Goal: Task Accomplishment & Management: Manage account settings

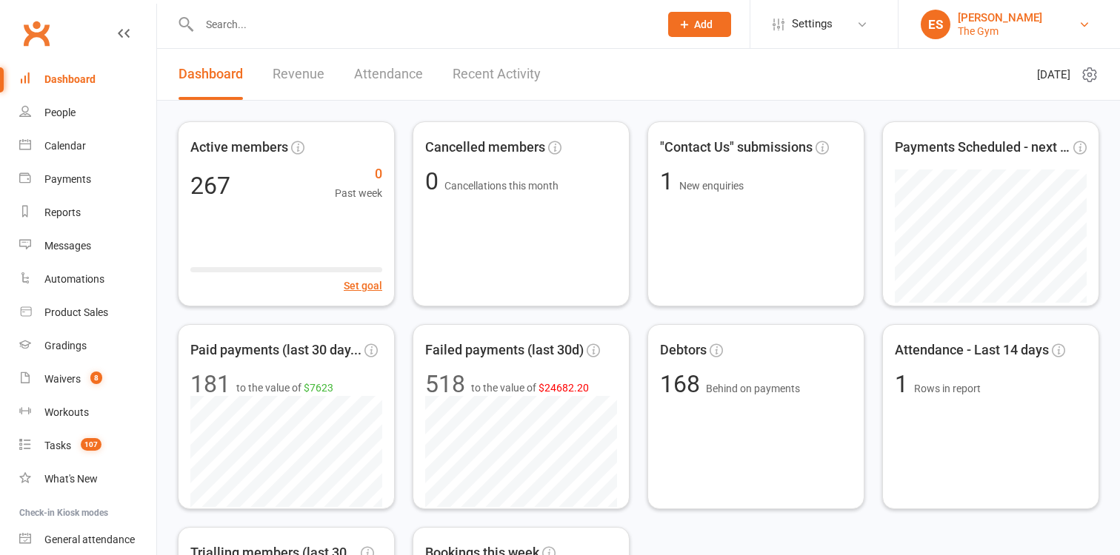
click at [995, 13] on div "[PERSON_NAME]" at bounding box center [1000, 17] width 84 height 13
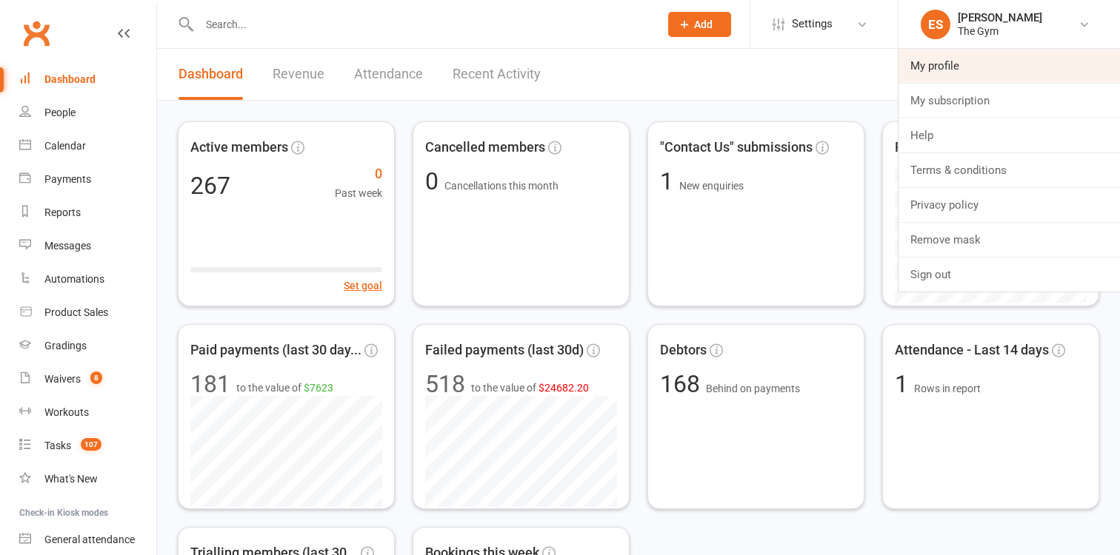
click at [939, 69] on link "My profile" at bounding box center [1008, 66] width 221 height 34
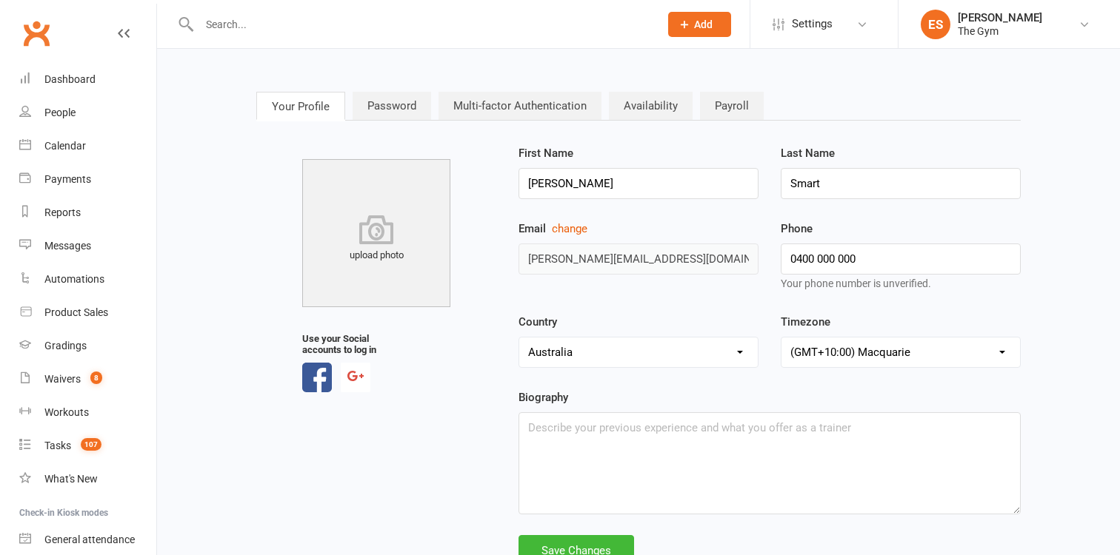
click at [461, 107] on link "Multi-factor Authentication" at bounding box center [519, 106] width 163 height 28
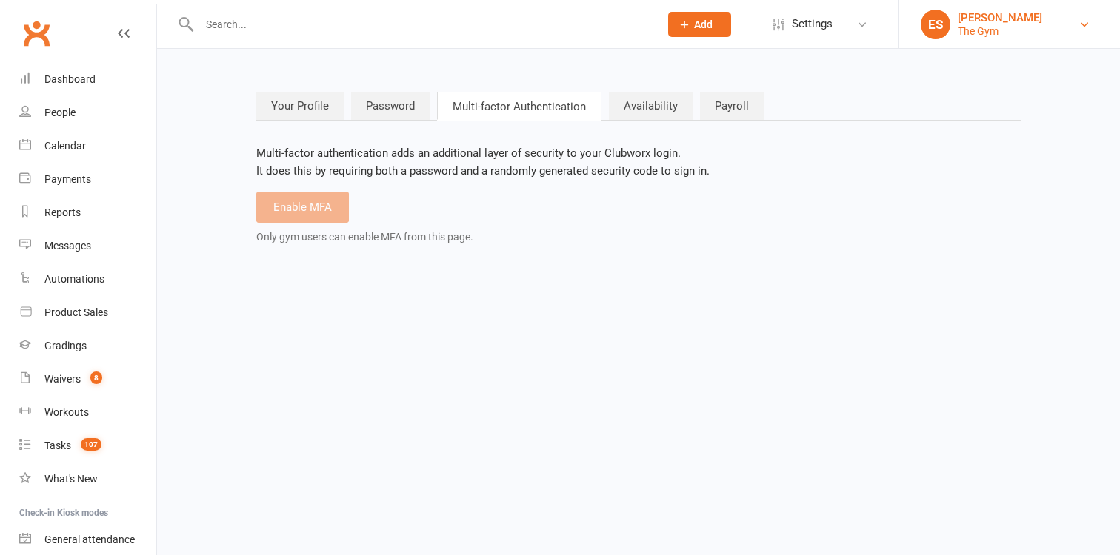
click at [978, 23] on div "[PERSON_NAME]" at bounding box center [1000, 17] width 84 height 13
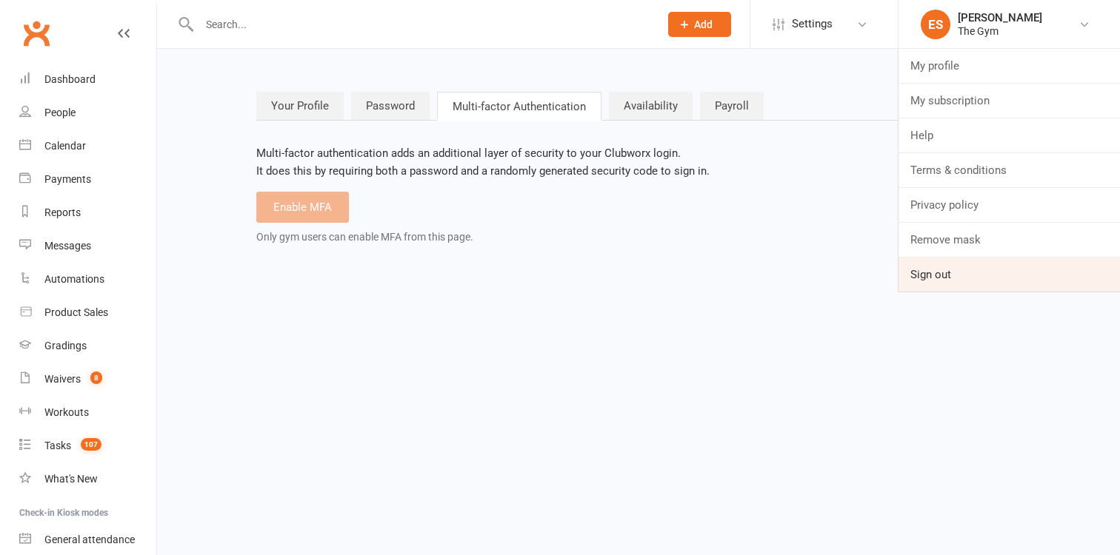
click at [955, 272] on link "Sign out" at bounding box center [1008, 275] width 221 height 34
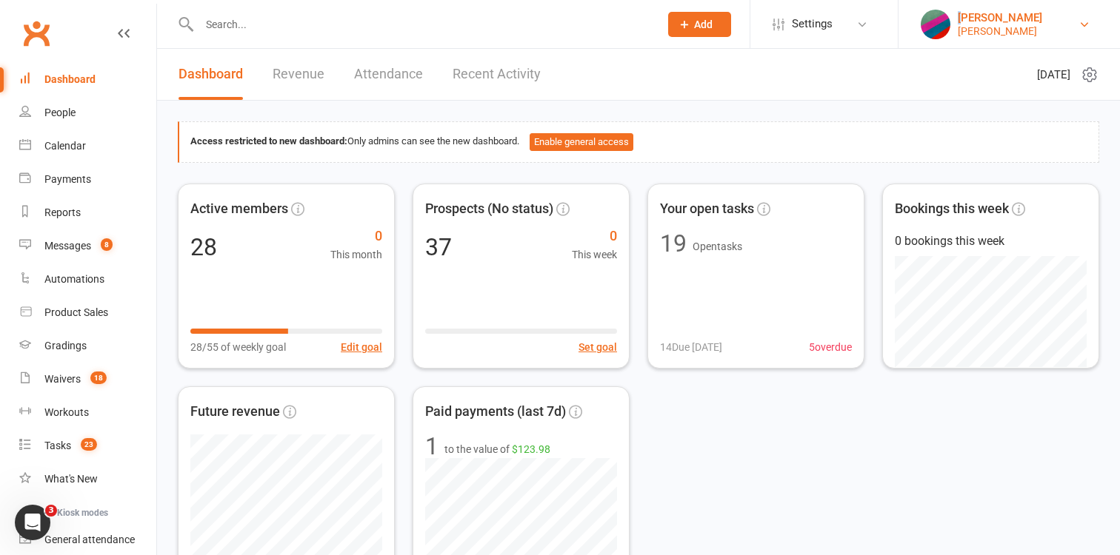
click at [961, 20] on div "David Edwards" at bounding box center [1000, 17] width 84 height 13
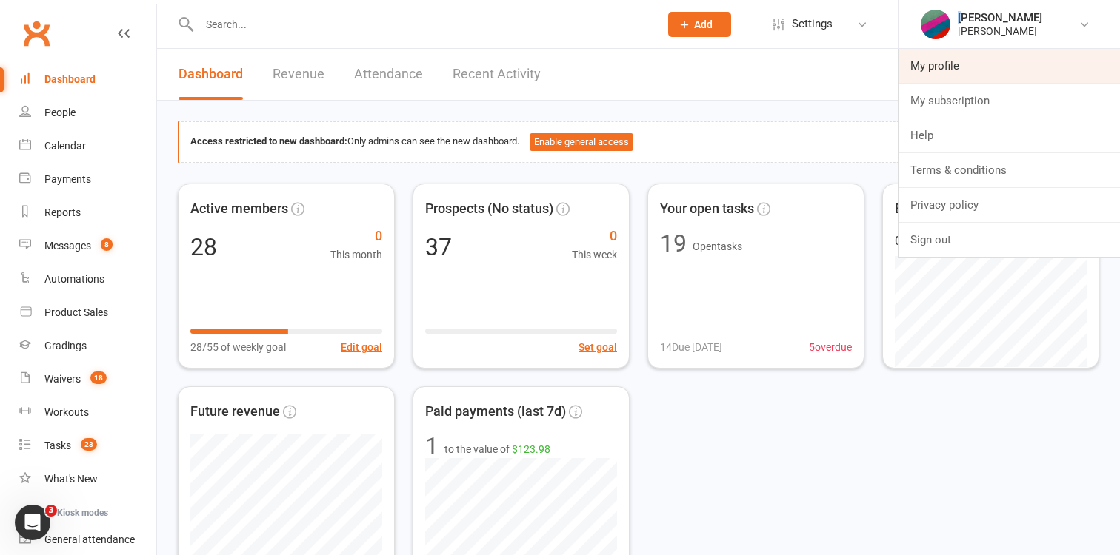
click at [953, 81] on link "My profile" at bounding box center [1008, 66] width 221 height 34
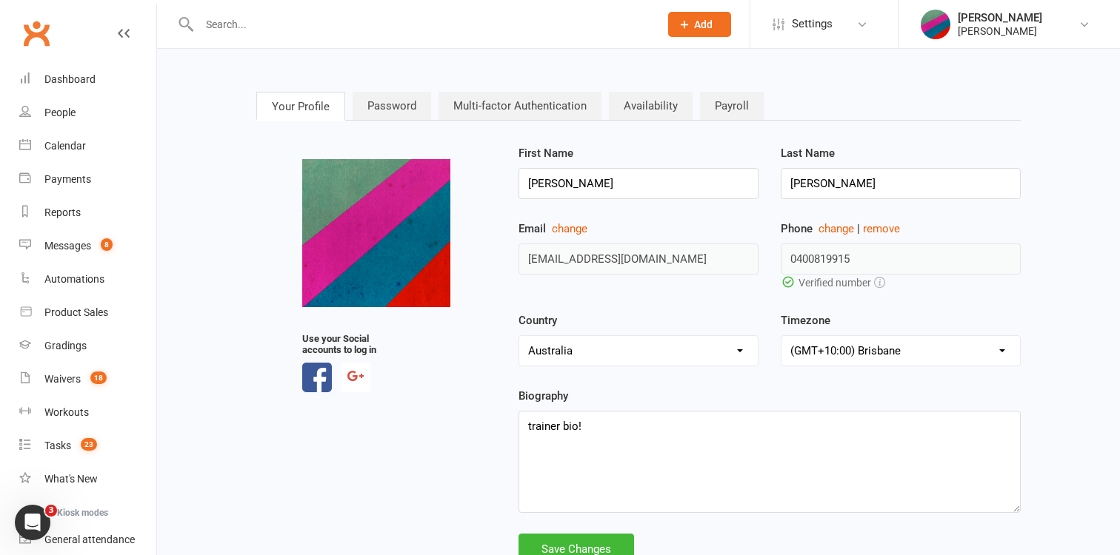
click at [499, 107] on link "Multi-factor Authentication" at bounding box center [519, 106] width 163 height 28
